Goal: Task Accomplishment & Management: Use online tool/utility

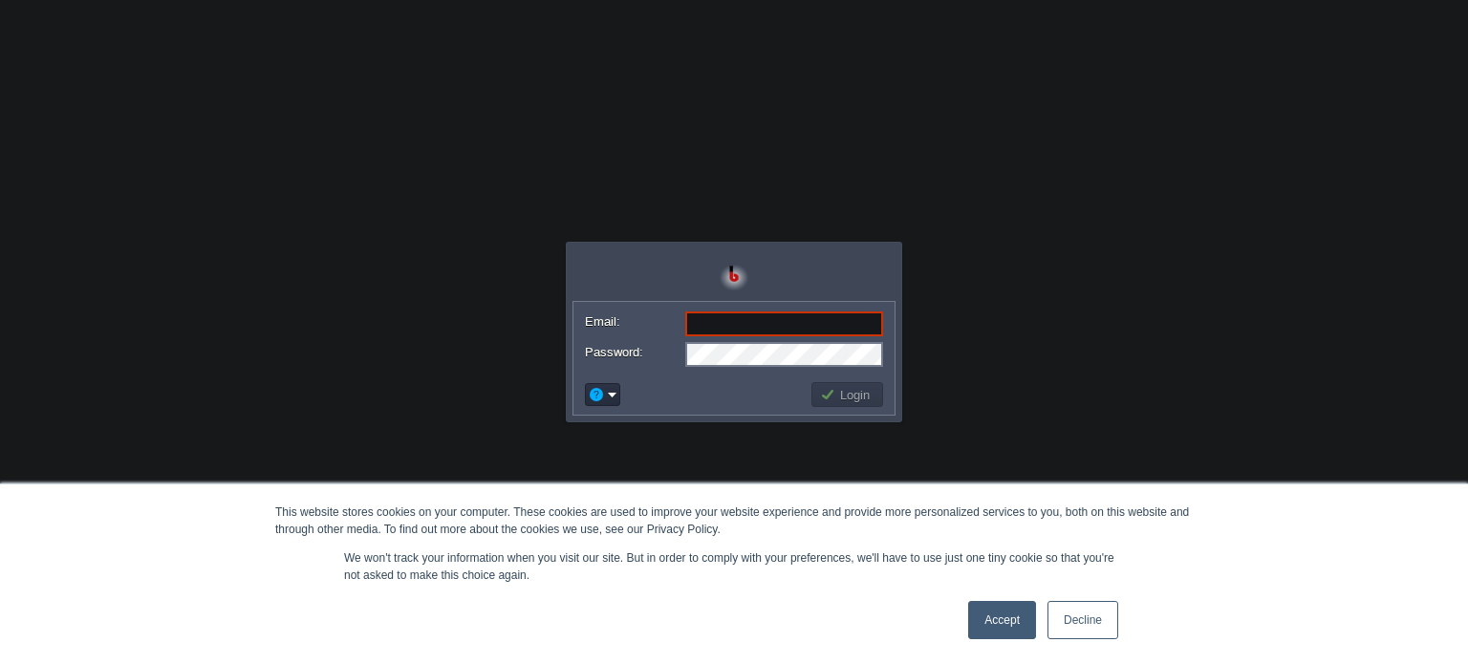
click at [1061, 614] on link "Decline" at bounding box center [1083, 620] width 71 height 38
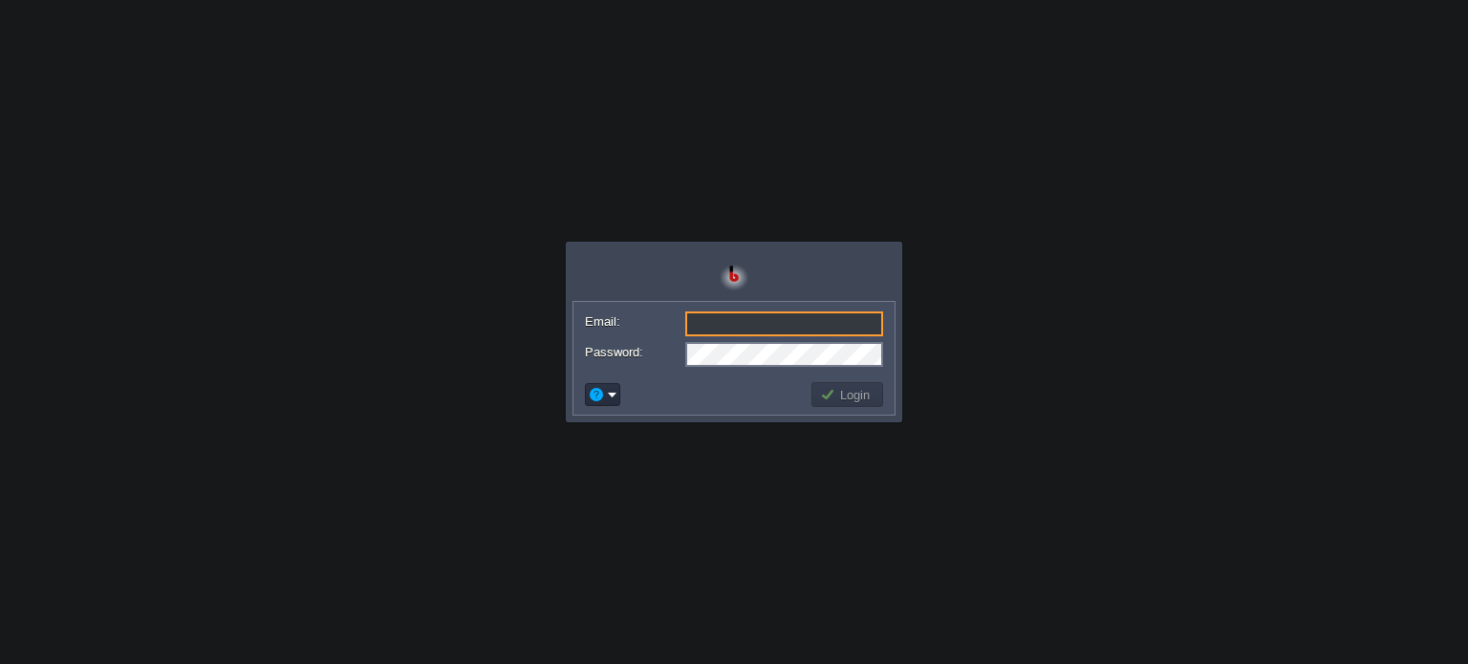
click at [833, 324] on input "Email:" at bounding box center [784, 324] width 198 height 25
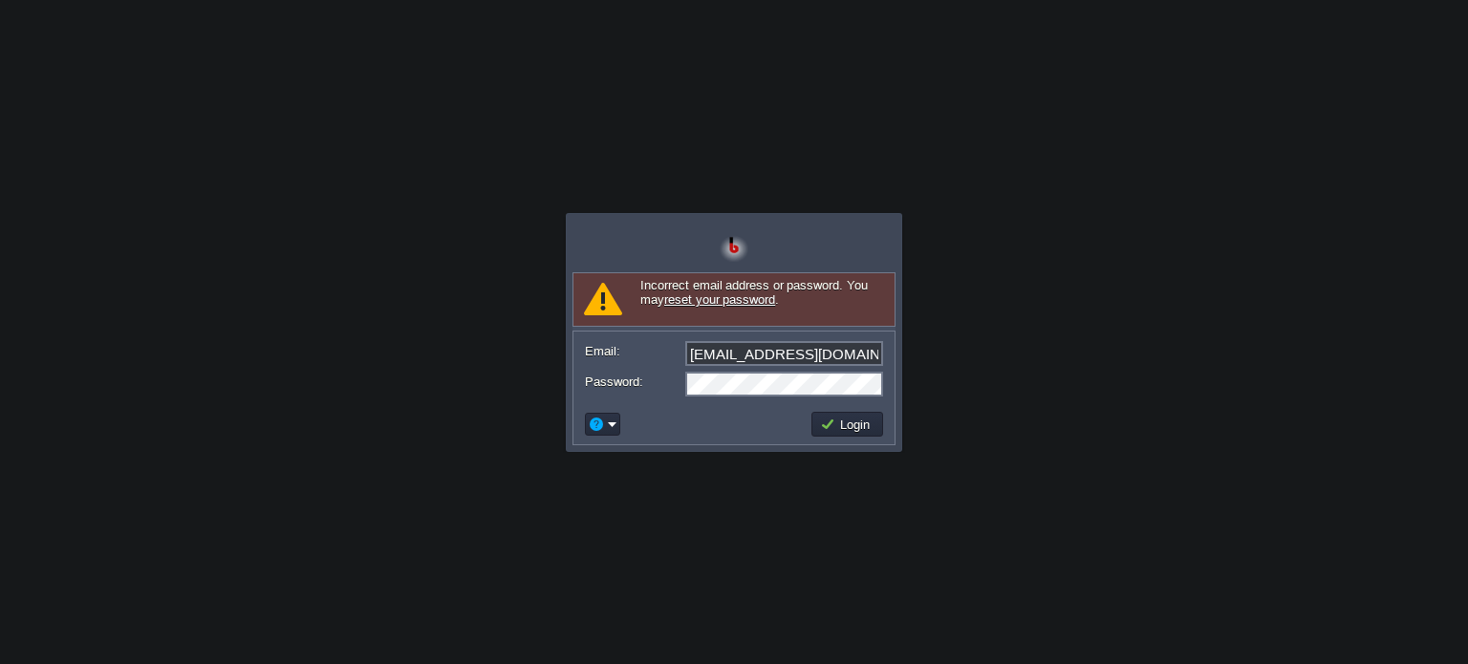
click at [677, 301] on link "reset your password" at bounding box center [719, 299] width 111 height 14
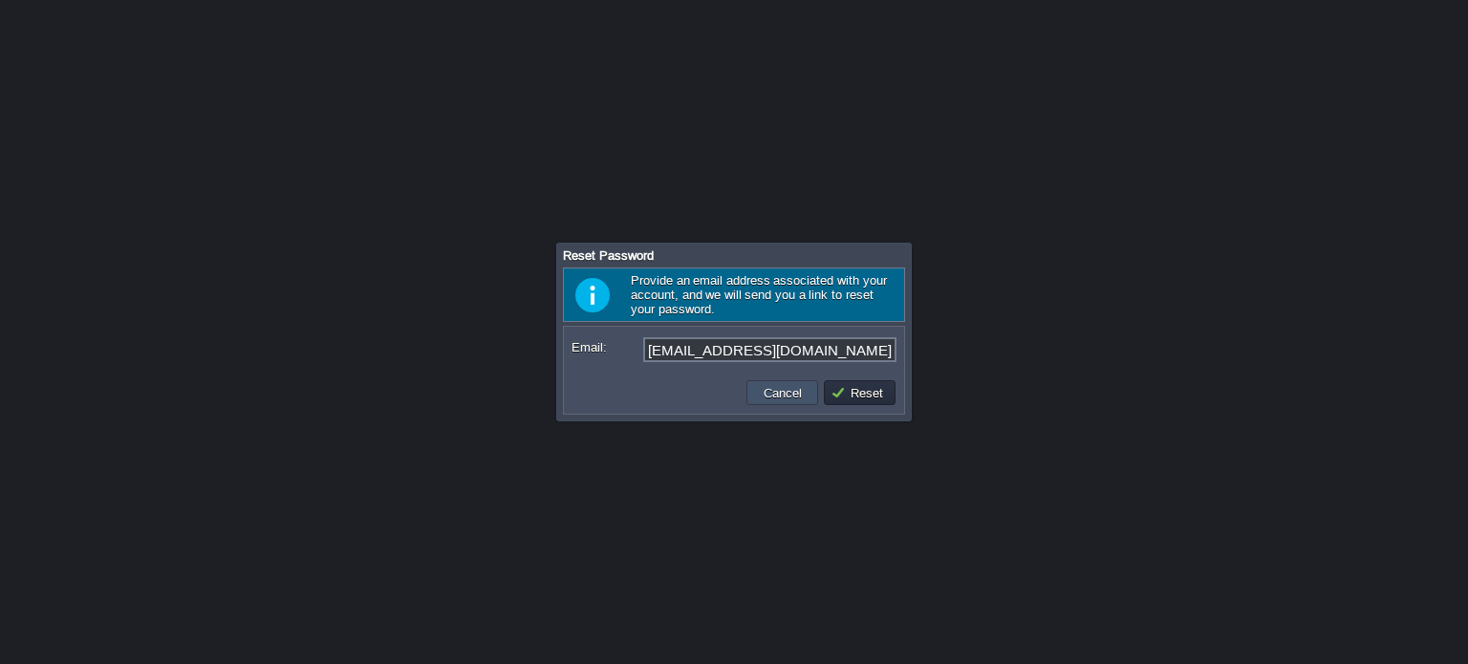
click at [788, 384] on button "Cancel" at bounding box center [783, 392] width 50 height 17
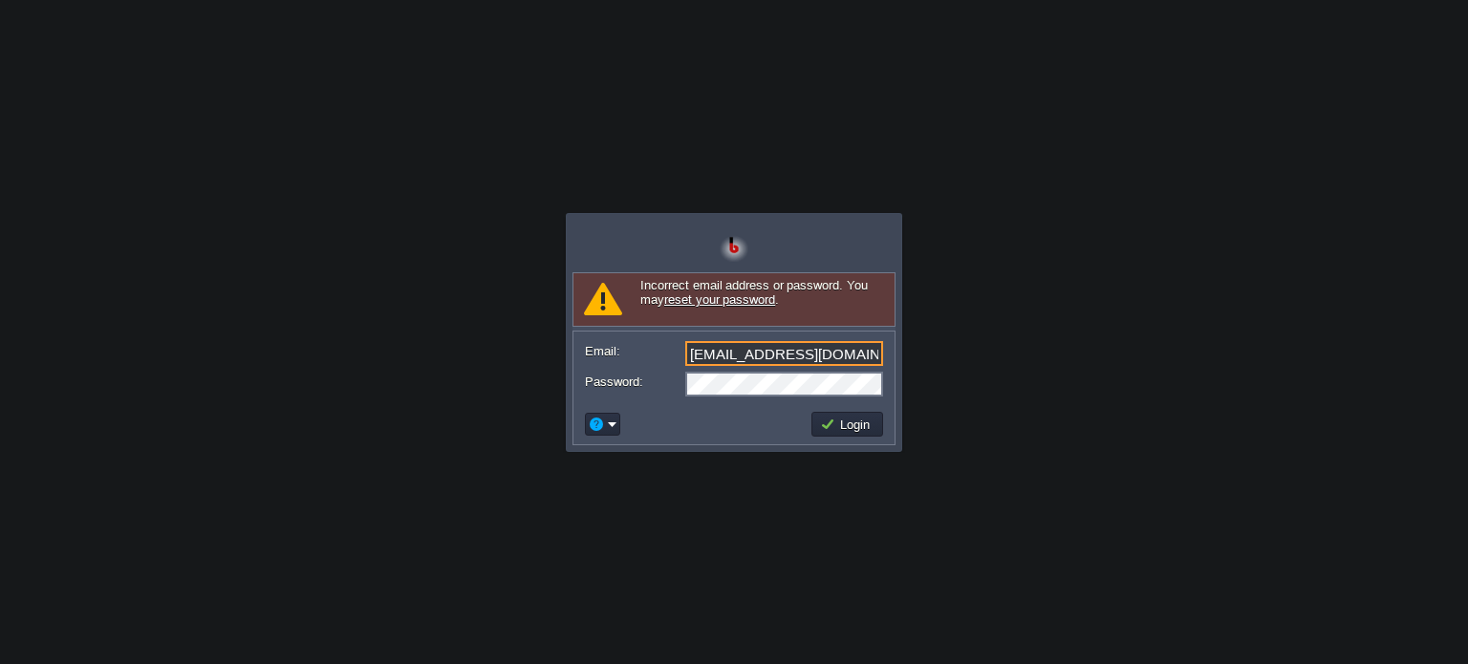
drag, startPoint x: 726, startPoint y: 353, endPoint x: 909, endPoint y: 354, distance: 182.6
click at [909, 354] on body "Application Platform v.8.10.2 Signing in... Incorrect email address or password…" at bounding box center [734, 332] width 1468 height 664
click at [855, 423] on button "Login" at bounding box center [847, 424] width 55 height 17
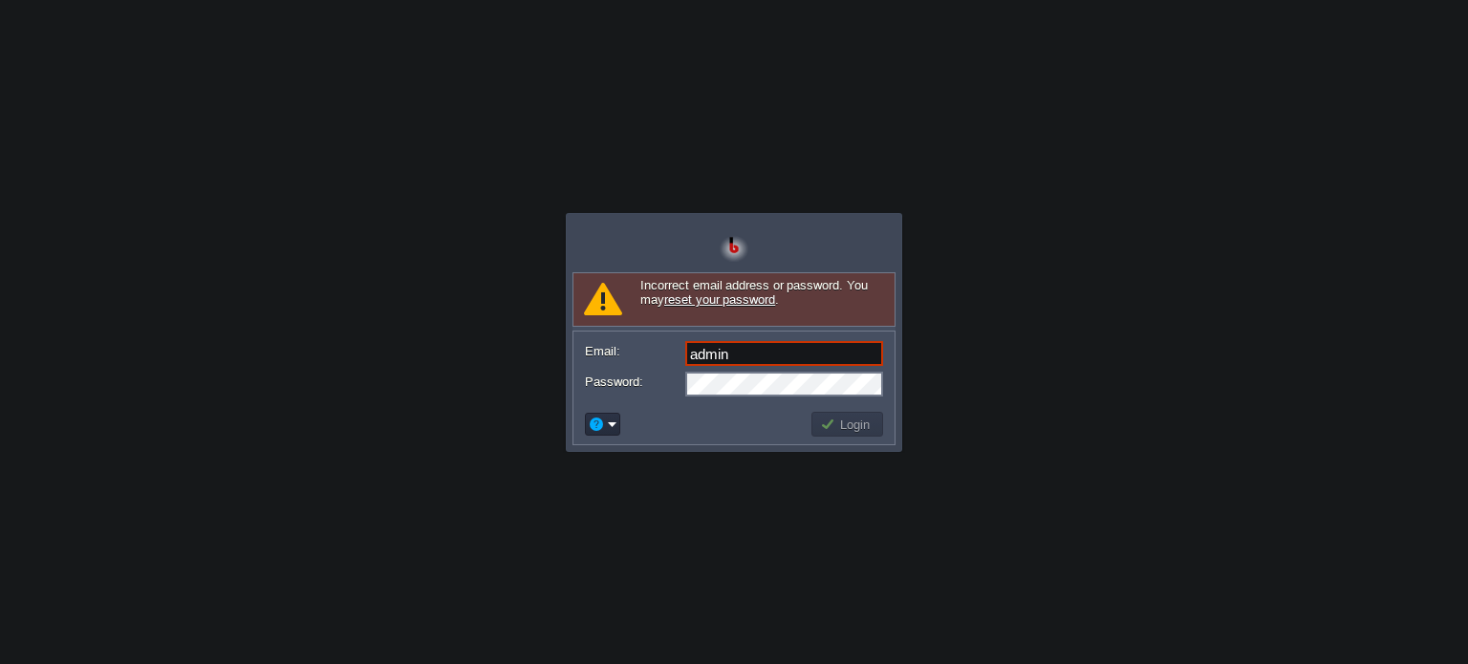
click at [855, 423] on button "Login" at bounding box center [847, 424] width 55 height 17
click at [854, 423] on button "Login" at bounding box center [847, 424] width 55 height 17
click at [757, 356] on input "admin" at bounding box center [784, 353] width 198 height 25
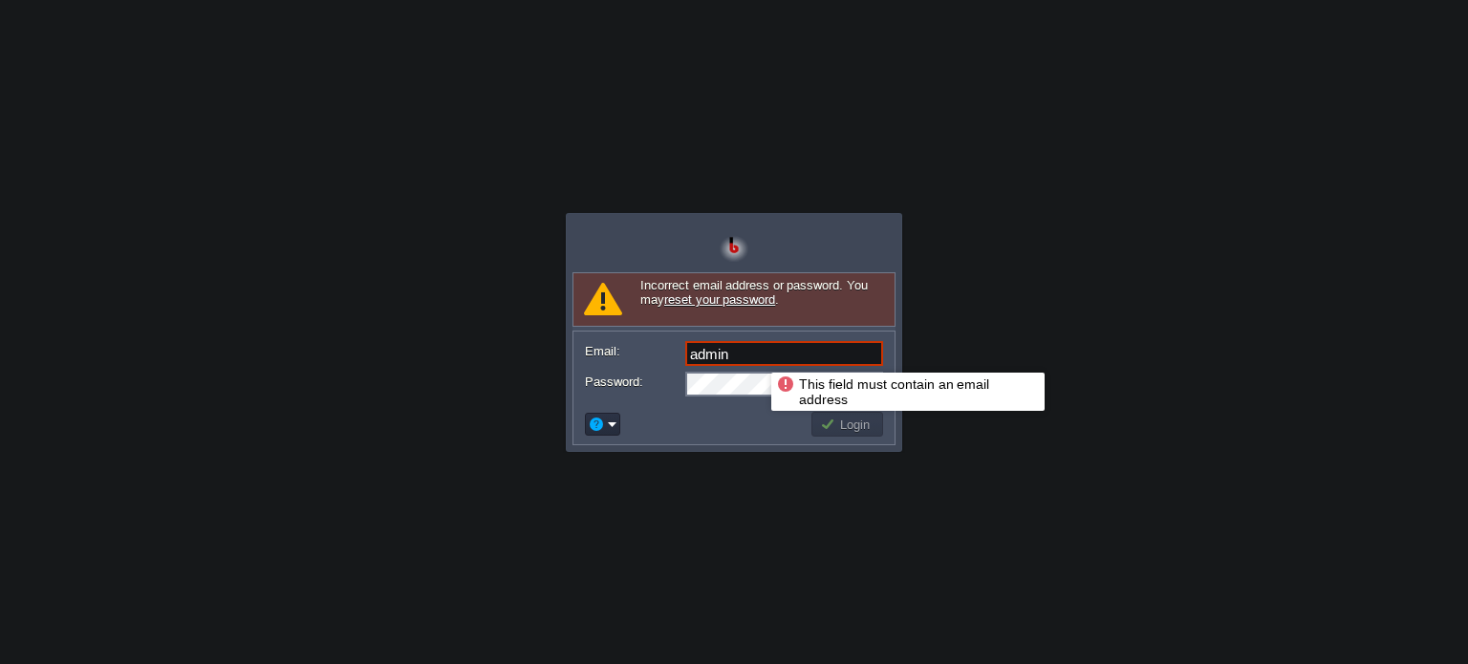
type input "admin@gmail.com"
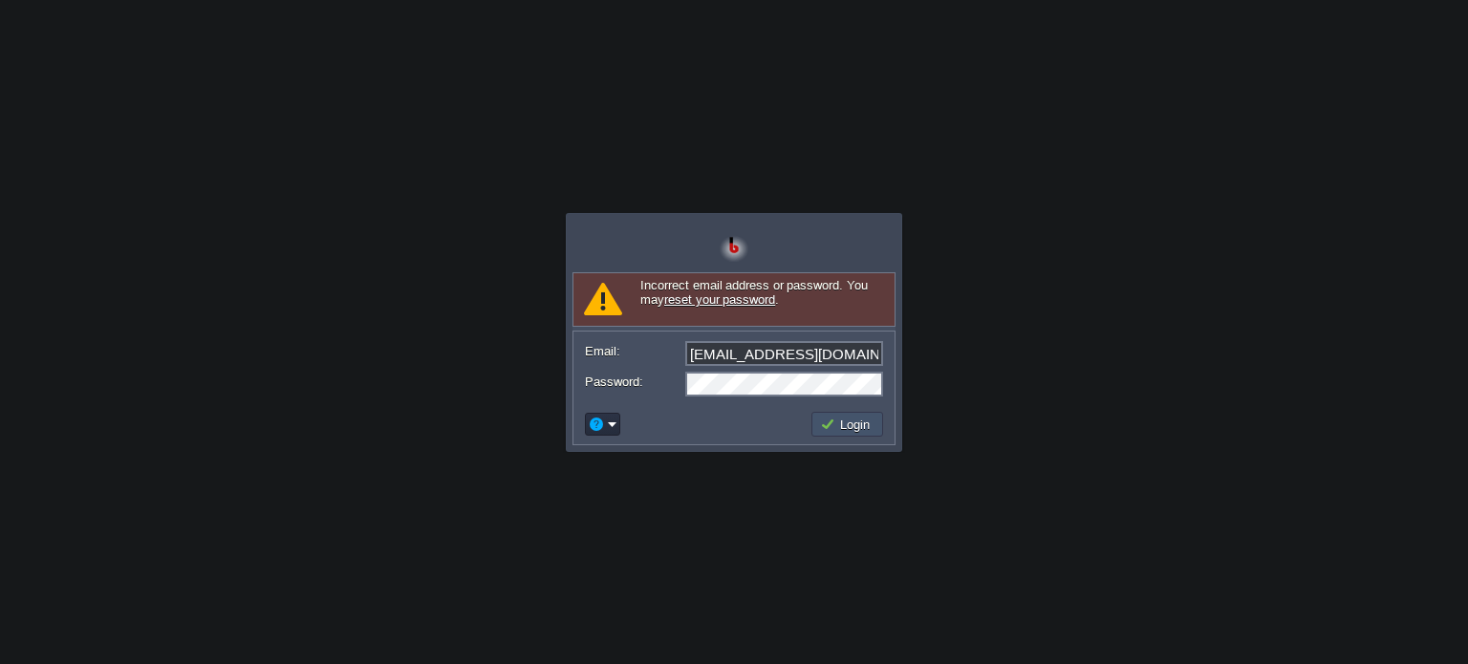
click at [850, 422] on button "Login" at bounding box center [847, 424] width 55 height 17
click at [735, 358] on input "admin@gmail.com" at bounding box center [784, 353] width 198 height 25
